Goal: Task Accomplishment & Management: Use online tool/utility

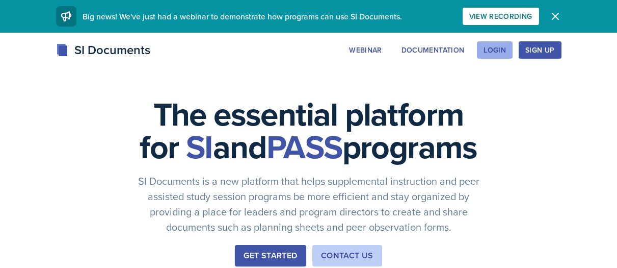
click at [492, 51] on div "Login" at bounding box center [495, 50] width 22 height 8
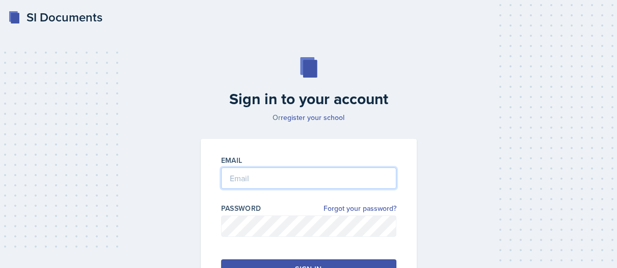
click at [250, 180] on input "email" at bounding box center [308, 177] width 175 height 21
click at [298, 180] on input "sroseiba@students,[DOMAIN_NAME]" at bounding box center [308, 177] width 175 height 21
type input "[EMAIL_ADDRESS][DOMAIN_NAME]"
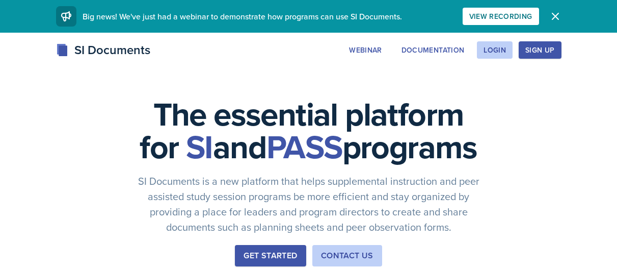
drag, startPoint x: 503, startPoint y: 44, endPoint x: 510, endPoint y: 39, distance: 8.9
click at [501, 44] on button "Login" at bounding box center [495, 49] width 36 height 17
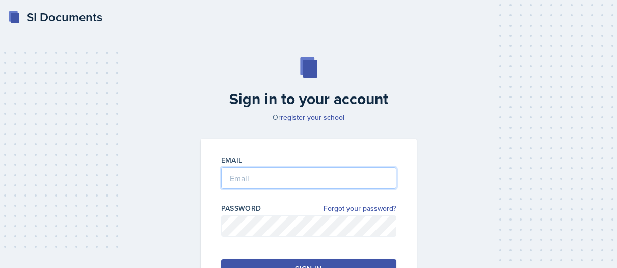
click at [369, 176] on input "email" at bounding box center [308, 177] width 175 height 21
type input "[EMAIL_ADDRESS][DOMAIN_NAME]"
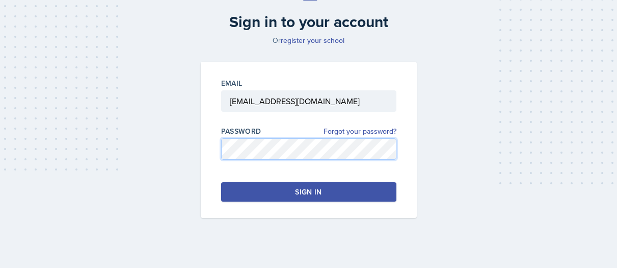
scroll to position [84, 0]
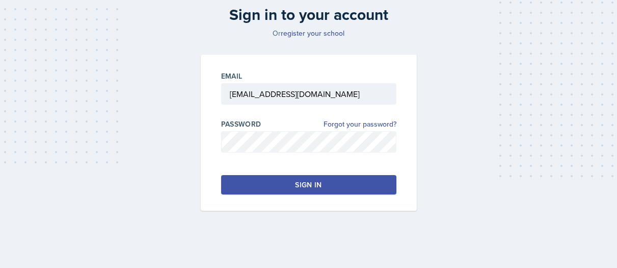
click at [261, 189] on button "Sign in" at bounding box center [308, 184] width 175 height 19
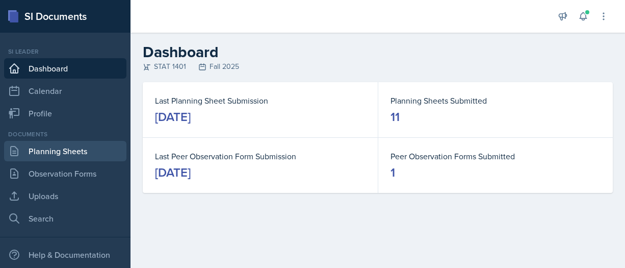
click at [95, 151] on link "Planning Sheets" at bounding box center [65, 151] width 122 height 20
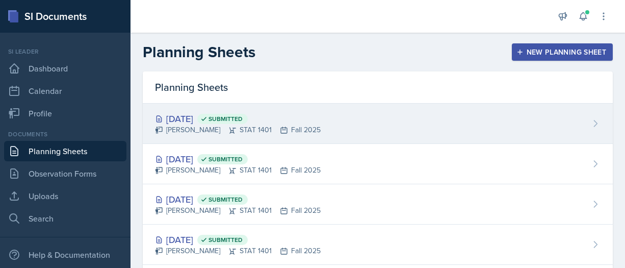
click at [205, 120] on div "Oct 2nd, 2025 Submitted" at bounding box center [238, 119] width 166 height 14
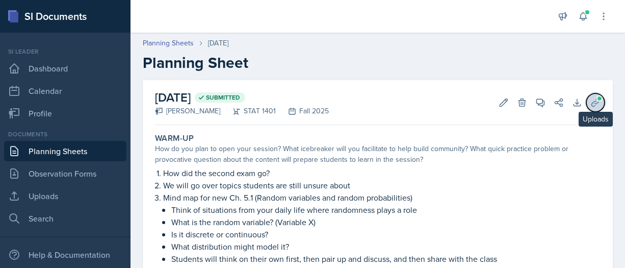
click at [586, 96] on button "Uploads" at bounding box center [595, 102] width 18 height 18
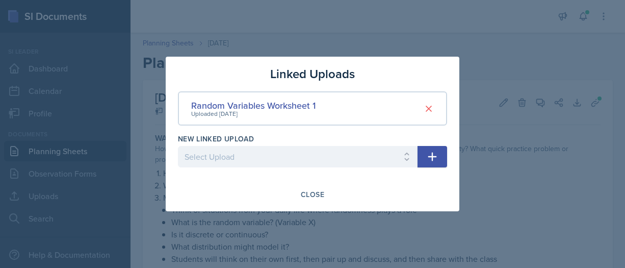
click at [280, 99] on div "Random Variables Worksheet 1" at bounding box center [253, 105] width 124 height 14
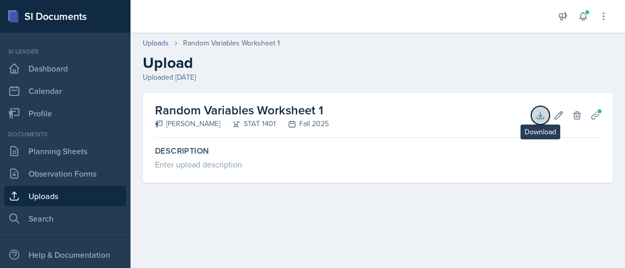
click at [543, 112] on icon at bounding box center [540, 115] width 10 height 10
